Goal: Communication & Community: Connect with others

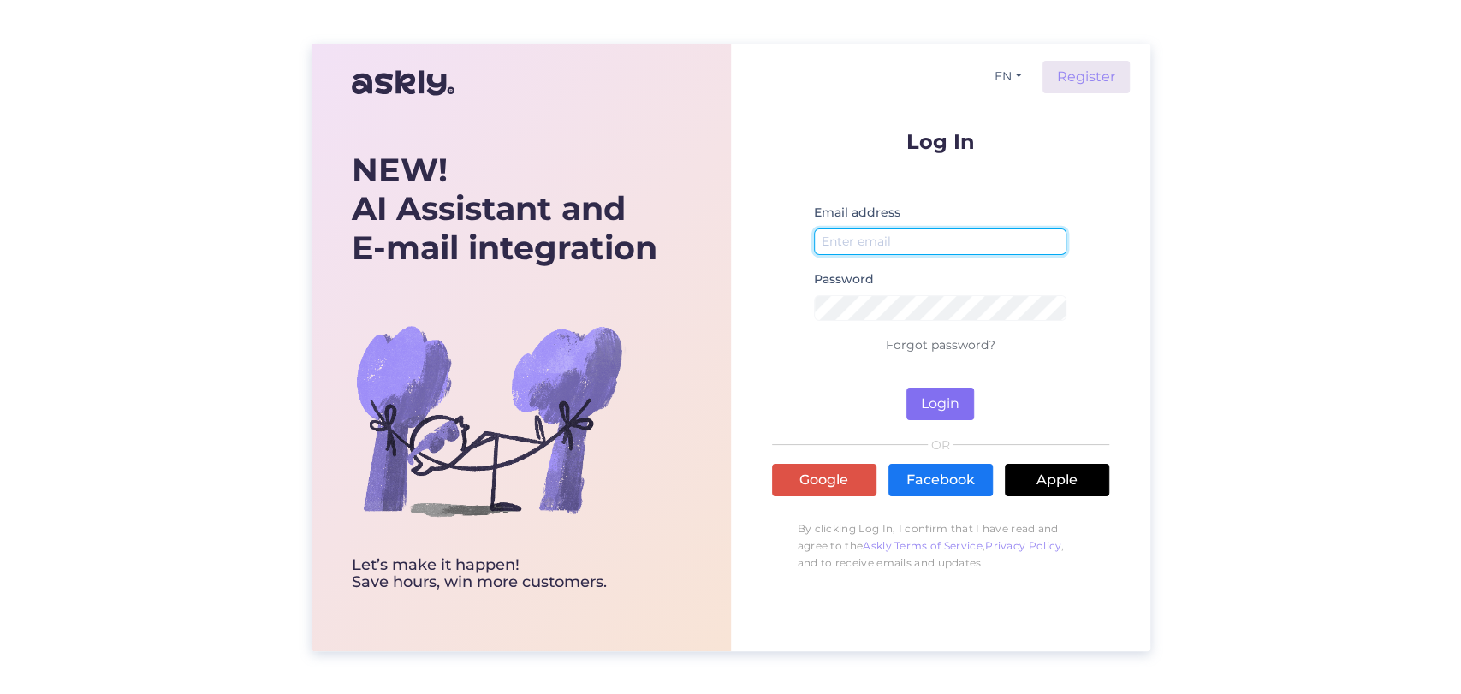
type input "[EMAIL_ADDRESS][DOMAIN_NAME]"
click at [943, 401] on button "Login" at bounding box center [941, 404] width 68 height 33
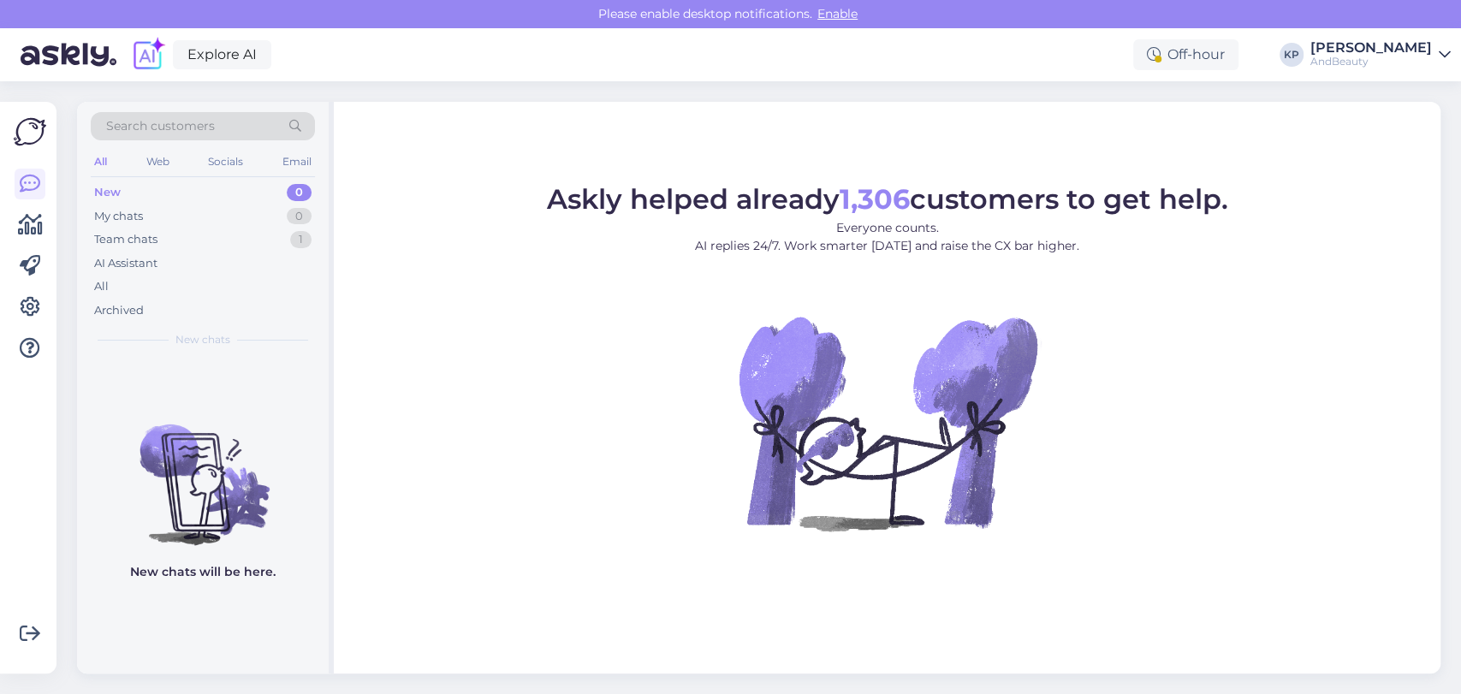
click at [109, 187] on div "New" at bounding box center [107, 192] width 27 height 17
click at [131, 238] on div "Team chats" at bounding box center [125, 239] width 63 height 17
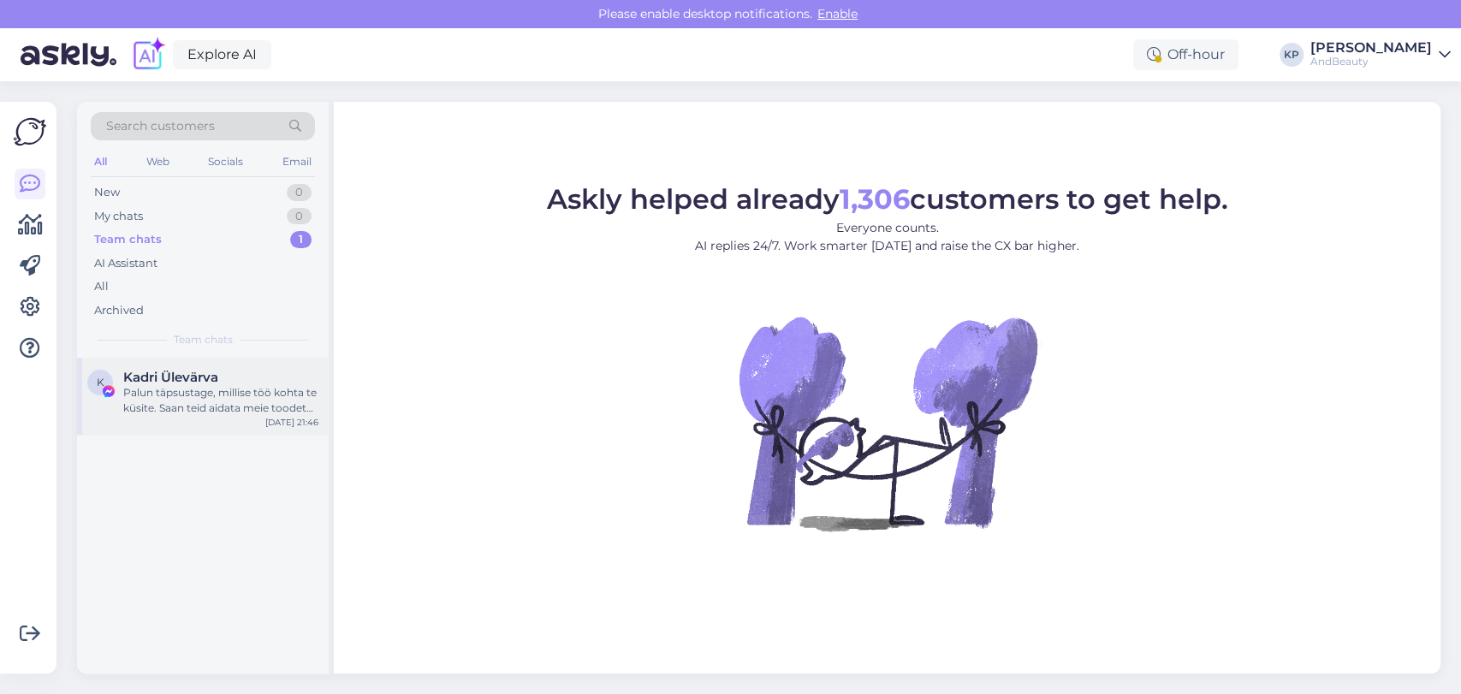
click at [152, 407] on div "Palun täpsustage, millise töö kohta te küsite. Saan teid aidata meie toodete ja…" at bounding box center [220, 400] width 195 height 31
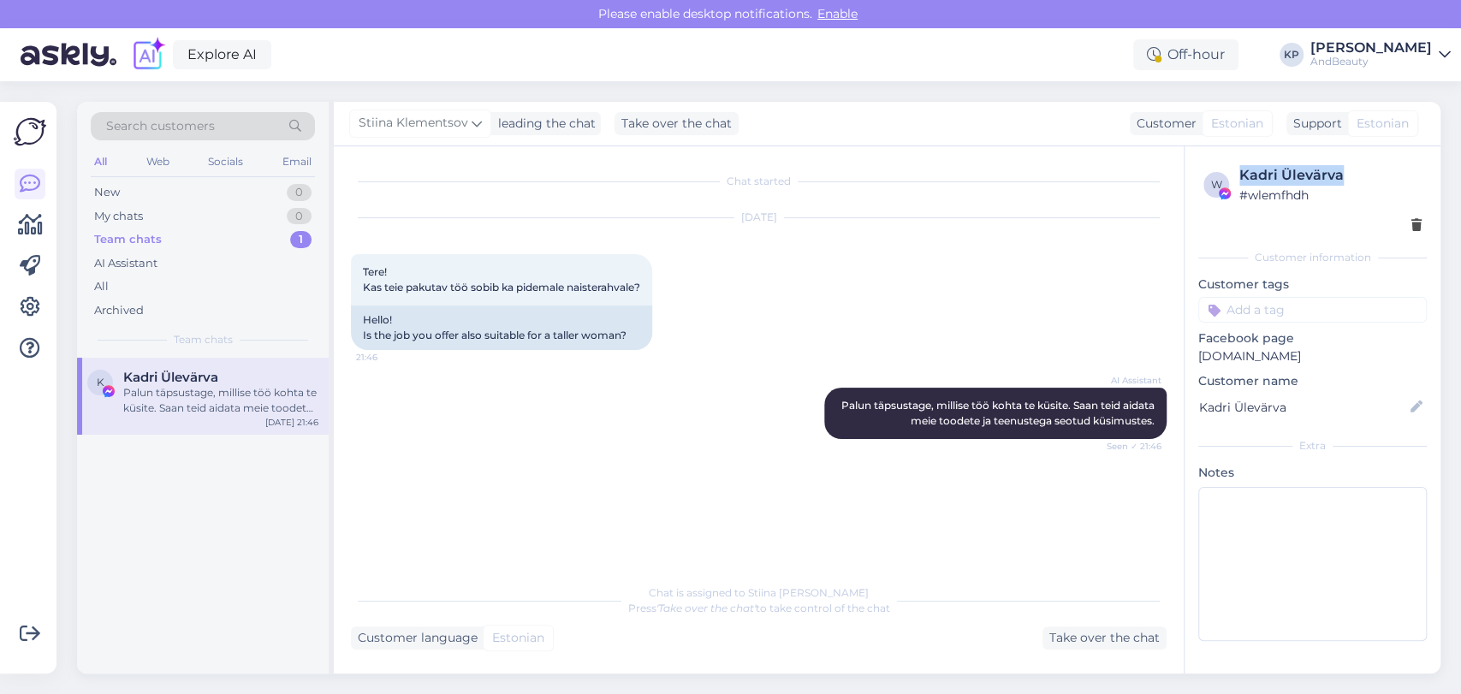
drag, startPoint x: 1352, startPoint y: 176, endPoint x: 1240, endPoint y: 175, distance: 111.3
click at [1240, 175] on div "Kadri Ülevärva" at bounding box center [1331, 175] width 182 height 21
copy div "Kadri Ülevärva"
